Goal: Transaction & Acquisition: Book appointment/travel/reservation

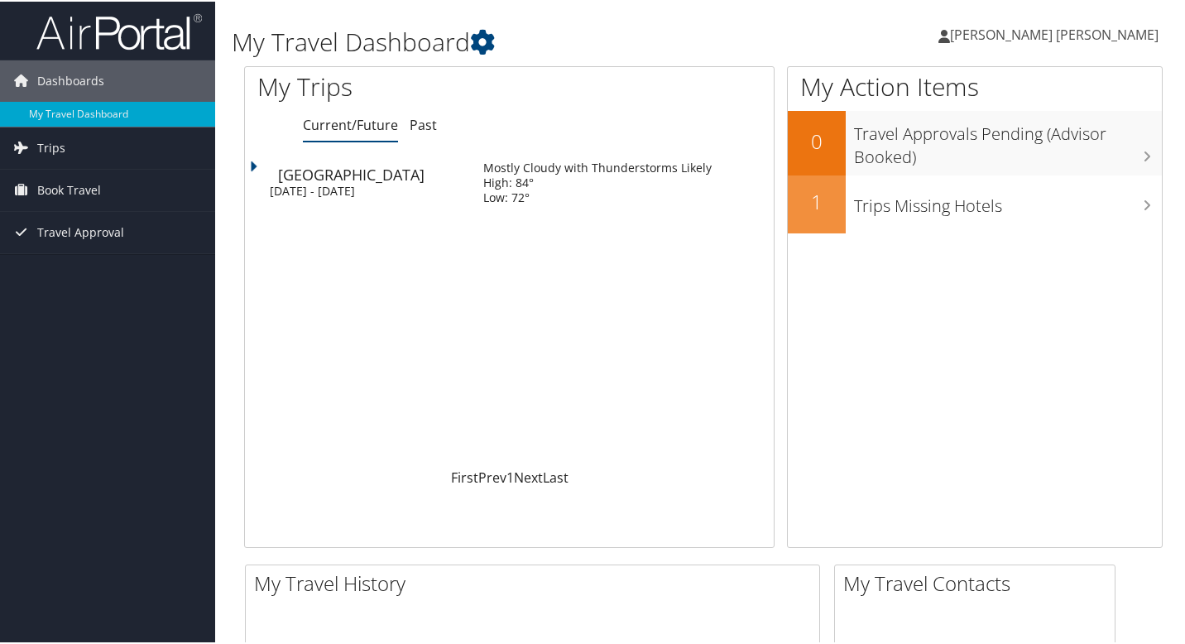
click at [352, 187] on div "[DATE] - [DATE]" at bounding box center [364, 189] width 189 height 15
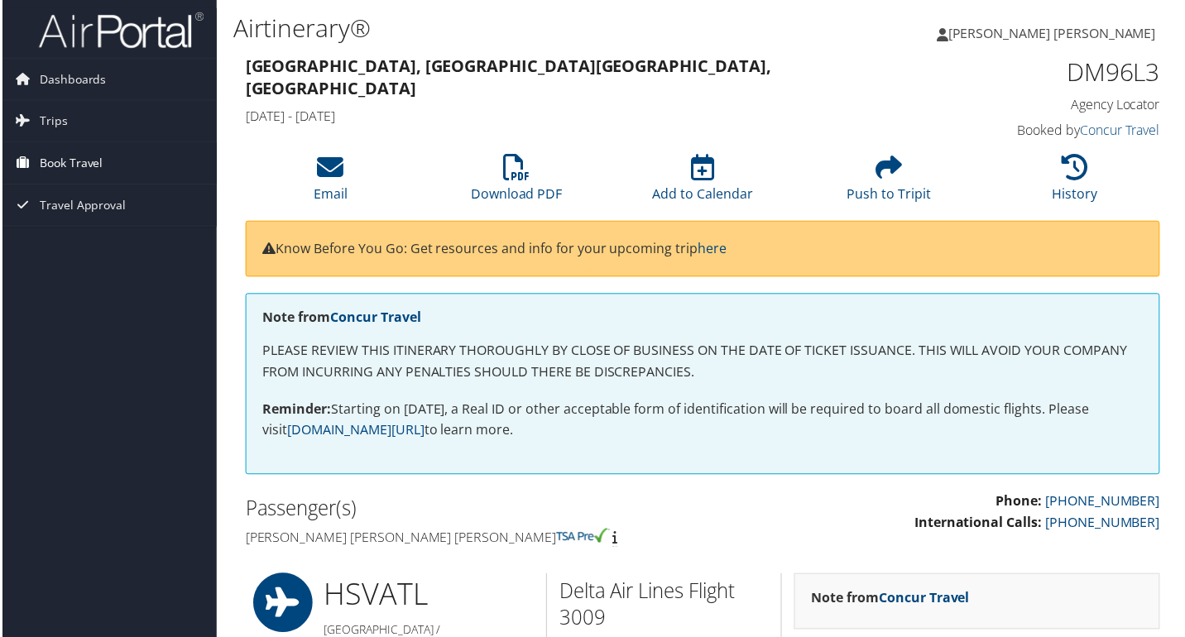
click at [83, 165] on span "Book Travel" at bounding box center [69, 163] width 64 height 41
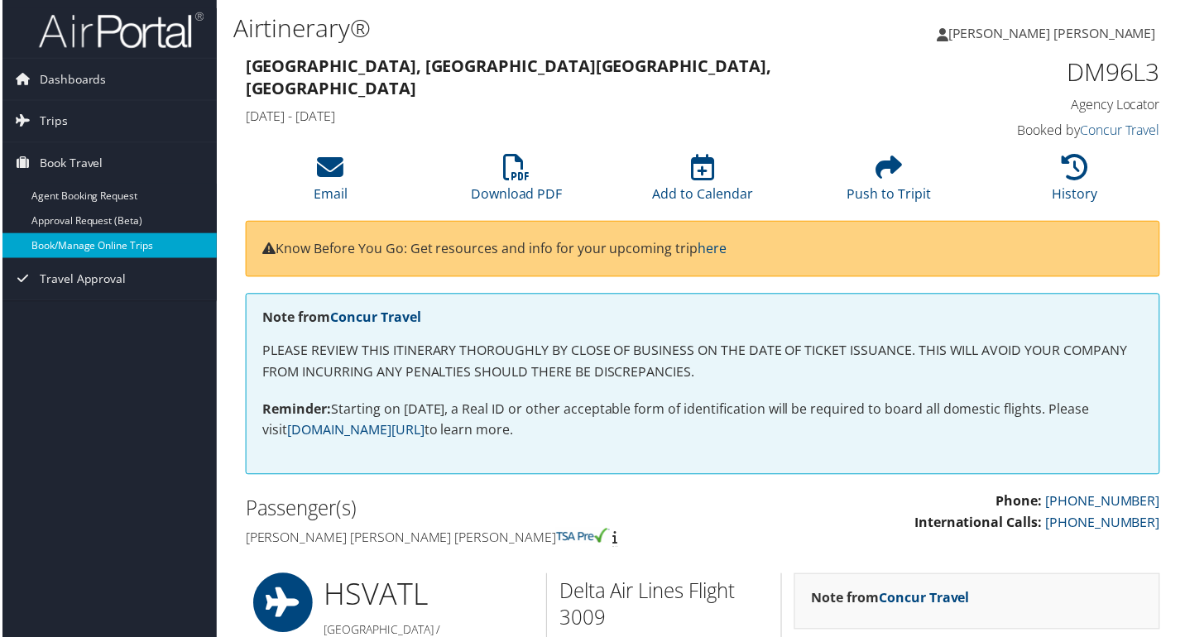
click at [77, 251] on link "Book/Manage Online Trips" at bounding box center [107, 246] width 215 height 25
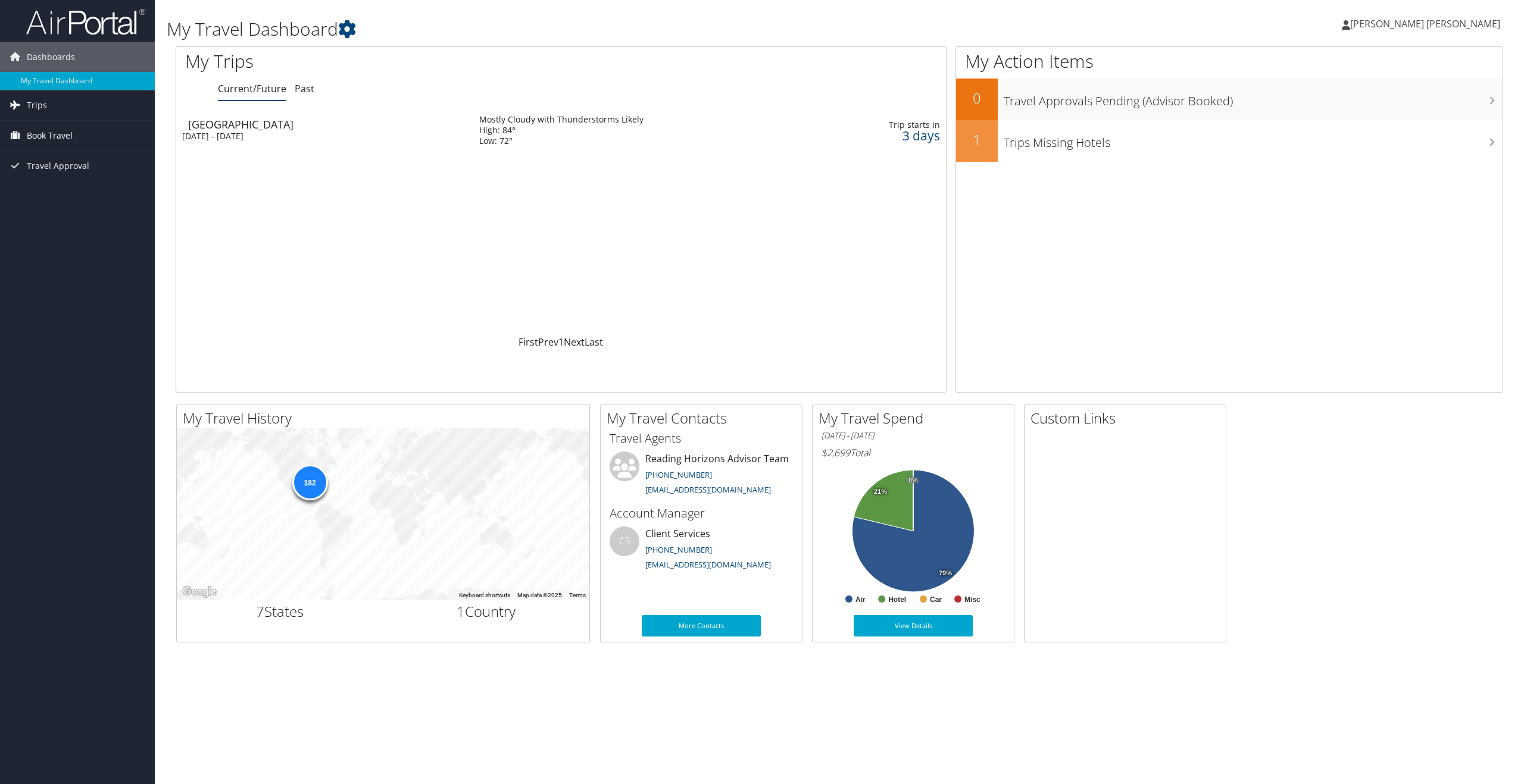
click at [63, 140] on span "Book Travel" at bounding box center [50, 135] width 46 height 29
click at [60, 192] on link "Book/Manage Online Trips" at bounding box center [77, 195] width 155 height 18
